Goal: Information Seeking & Learning: Check status

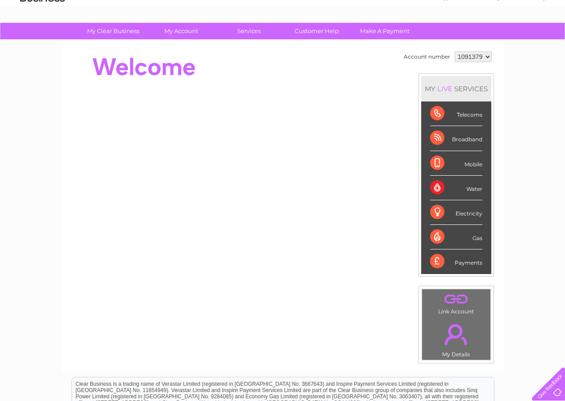
scroll to position [41, 0]
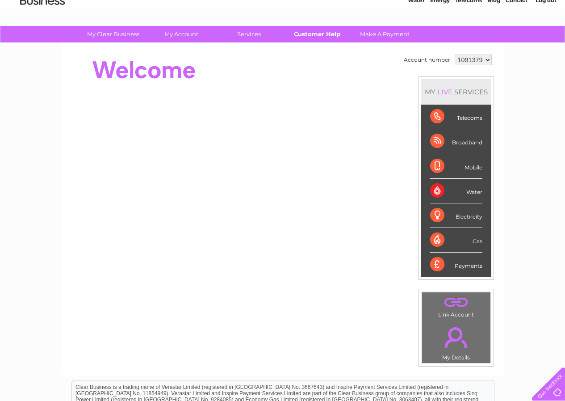
click at [320, 33] on link "Customer Help" at bounding box center [317, 34] width 74 height 17
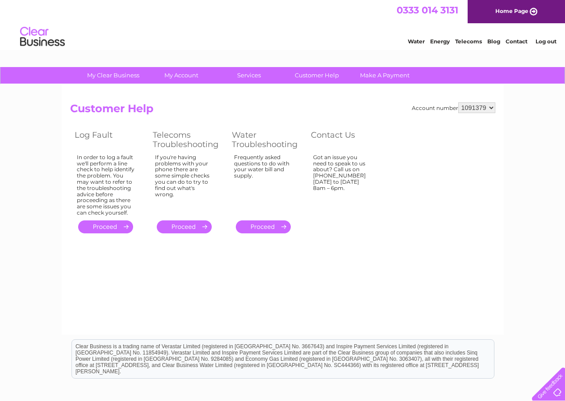
click at [117, 228] on link "." at bounding box center [105, 226] width 55 height 13
